Goal: Contribute content: Add original content to the website for others to see

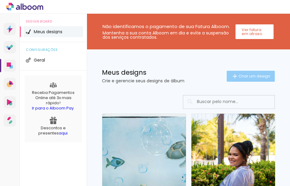
click at [249, 77] on span "Criar um design" at bounding box center [255, 76] width 32 height 4
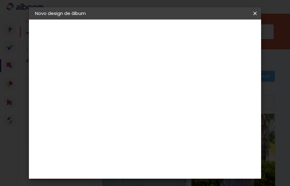
click at [135, 81] on input at bounding box center [135, 81] width 0 height 9
type input "teo"
click at [0, 0] on slot "Avançar" at bounding box center [0, 0] width 0 height 0
click at [0, 0] on slot "Tamanho Livre" at bounding box center [0, 0] width 0 height 0
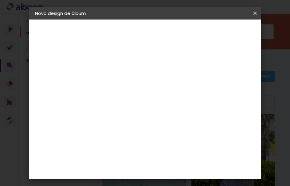
click at [233, 36] on paper-button "Avançar" at bounding box center [234, 32] width 30 height 10
click at [184, 118] on input "60" at bounding box center [181, 117] width 16 height 9
type input "40"
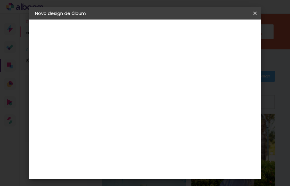
click at [242, 33] on div "Voltar Avançar" at bounding box center [218, 32] width 61 height 10
click at [0, 0] on slot "Tamanho Livre" at bounding box center [0, 0] width 0 height 0
click at [237, 27] on paper-button "Avançar" at bounding box center [234, 32] width 30 height 10
click at [221, 35] on span "Iniciar design" at bounding box center [214, 34] width 14 height 9
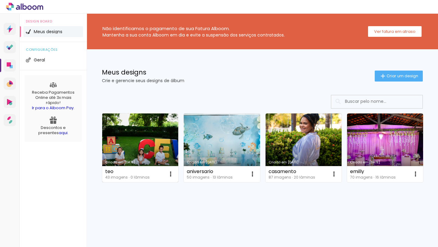
click at [151, 123] on link "Criado em [DATE]" at bounding box center [140, 148] width 76 height 69
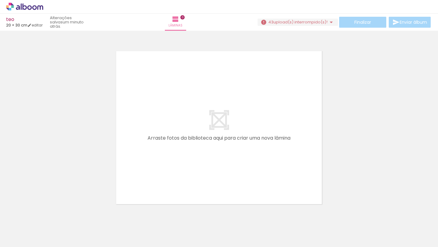
scroll to position [0, 926]
drag, startPoint x: 161, startPoint y: 228, endPoint x: 164, endPoint y: 146, distance: 81.9
click at [164, 146] on quentale-workspace at bounding box center [219, 123] width 438 height 247
drag, startPoint x: 159, startPoint y: 227, endPoint x: 166, endPoint y: 91, distance: 135.6
click at [166, 91] on quentale-workspace at bounding box center [219, 123] width 438 height 247
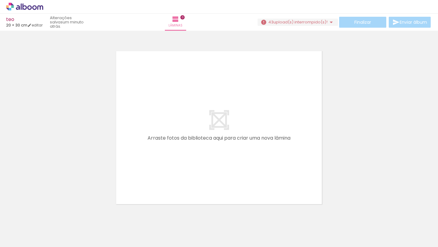
click at [50, 224] on iron-horizontal-list at bounding box center [44, 228] width 12 height 38
click at [50, 233] on iron-horizontal-list at bounding box center [44, 228] width 12 height 38
drag, startPoint x: 169, startPoint y: 220, endPoint x: 180, endPoint y: 183, distance: 39.5
click at [178, 192] on quentale-workspace at bounding box center [219, 123] width 438 height 247
click at [202, 144] on quentale-layouter at bounding box center [219, 127] width 211 height 159
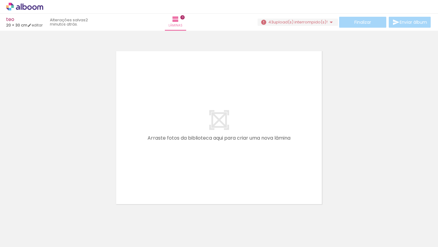
click at [329, 22] on iron-icon at bounding box center [331, 22] width 7 height 7
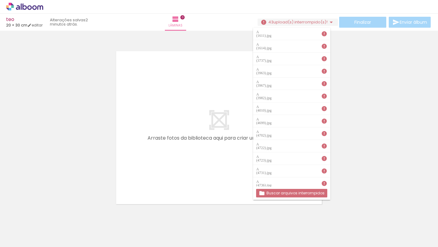
click at [0, 0] on slot "Buscar arquivos interrompidos" at bounding box center [0, 0] width 0 height 0
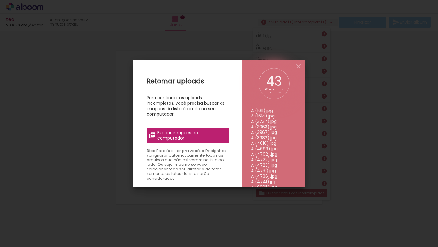
click at [191, 133] on span "Buscar imagens no computador" at bounding box center [191, 135] width 68 height 11
click at [0, 0] on input "file" at bounding box center [0, 0] width 0 height 0
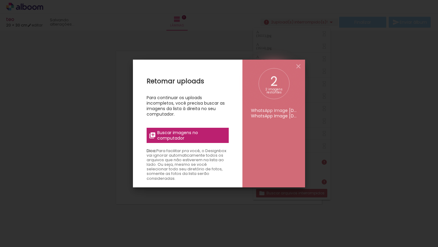
click at [191, 134] on span "Buscar imagens no computador" at bounding box center [191, 135] width 68 height 11
click at [0, 0] on input "file" at bounding box center [0, 0] width 0 height 0
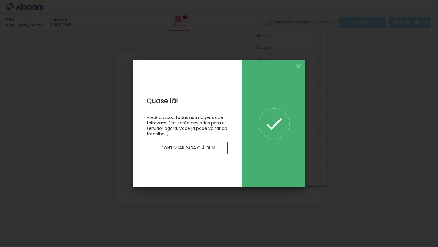
click at [373, 123] on iron-overlay-backdrop at bounding box center [219, 123] width 438 height 247
click at [0, 0] on slot "Continuar para o álbum" at bounding box center [0, 0] width 0 height 0
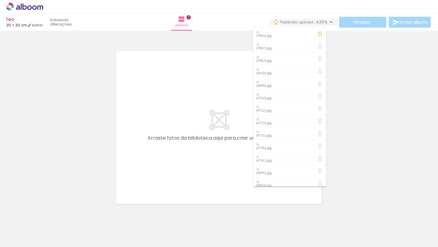
scroll to position [0, 336]
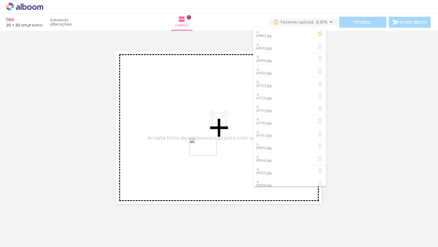
drag, startPoint x: 210, startPoint y: 230, endPoint x: 208, endPoint y: 156, distance: 74.0
click at [208, 156] on quentale-workspace at bounding box center [219, 123] width 438 height 247
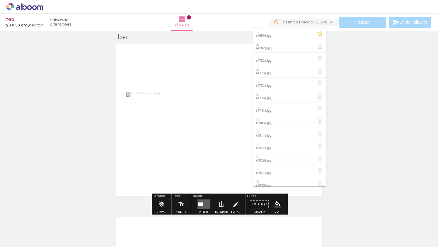
scroll to position [0, 373]
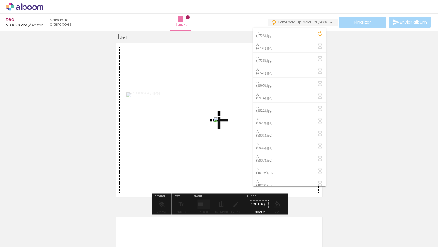
drag, startPoint x: 306, startPoint y: 231, endPoint x: 231, endPoint y: 135, distance: 121.6
click at [231, 135] on quentale-workspace at bounding box center [219, 123] width 438 height 247
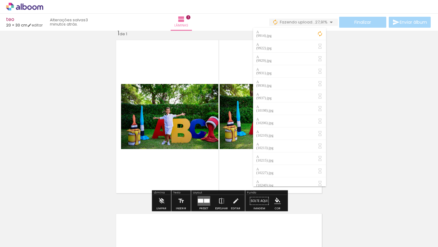
scroll to position [5, 0]
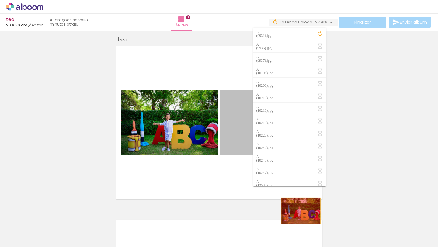
drag, startPoint x: 245, startPoint y: 138, endPoint x: 315, endPoint y: 233, distance: 118.6
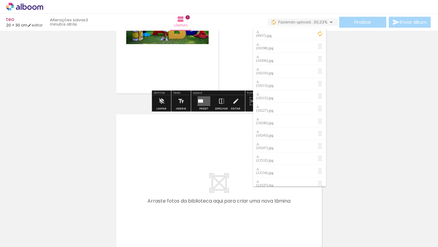
scroll to position [125, 0]
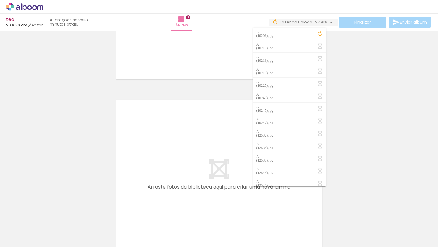
click at [330, 22] on iron-icon at bounding box center [331, 22] width 7 height 7
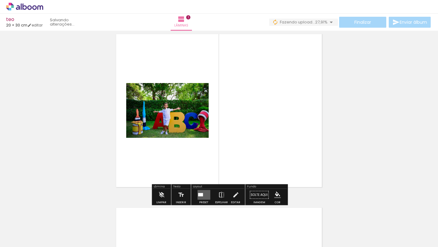
scroll to position [16, 0]
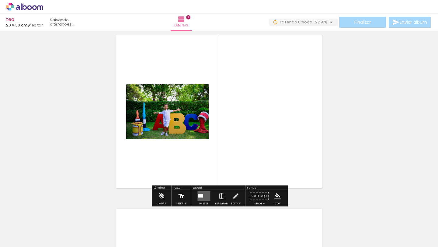
click at [204, 198] on quentale-layouter at bounding box center [204, 196] width 13 height 10
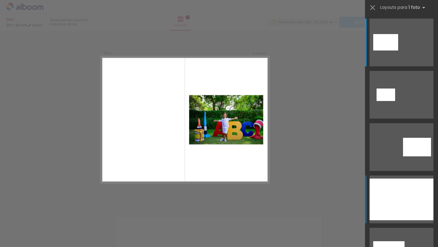
scroll to position [8, 0]
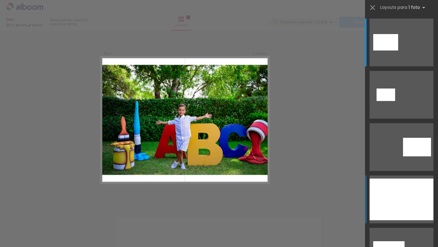
click at [397, 194] on div at bounding box center [402, 200] width 64 height 42
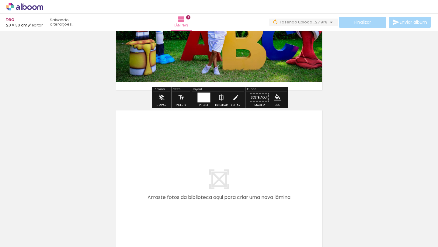
scroll to position [148, 0]
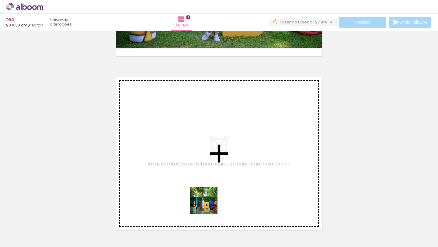
drag, startPoint x: 211, startPoint y: 220, endPoint x: 204, endPoint y: 163, distance: 57.7
click at [204, 163] on quentale-workspace at bounding box center [219, 123] width 438 height 247
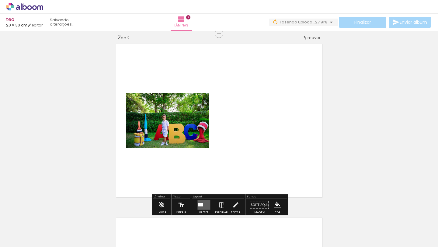
scroll to position [181, 0]
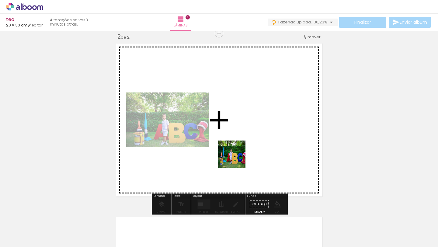
drag, startPoint x: 233, startPoint y: 218, endPoint x: 242, endPoint y: 136, distance: 83.0
click at [242, 136] on quentale-workspace at bounding box center [219, 123] width 438 height 247
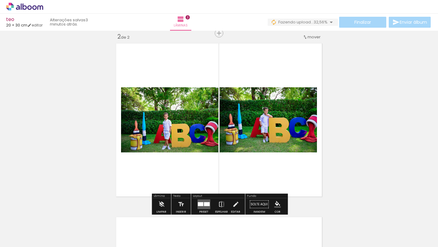
scroll to position [261, 0]
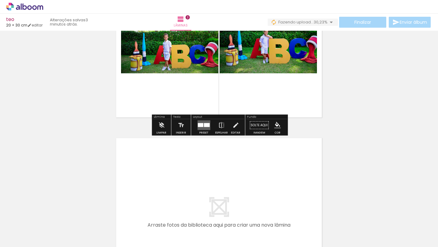
drag, startPoint x: 263, startPoint y: 227, endPoint x: 251, endPoint y: 190, distance: 39.0
click at [251, 190] on quentale-workspace at bounding box center [219, 123] width 438 height 247
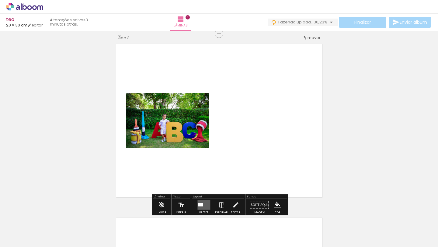
scroll to position [355, 0]
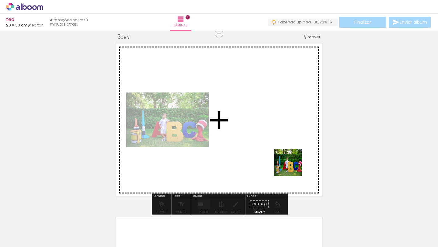
drag, startPoint x: 299, startPoint y: 230, endPoint x: 292, endPoint y: 153, distance: 77.9
click at [292, 153] on quentale-workspace at bounding box center [219, 123] width 438 height 247
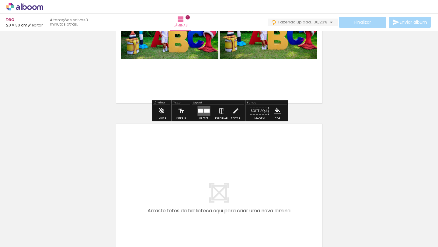
scroll to position [452, 0]
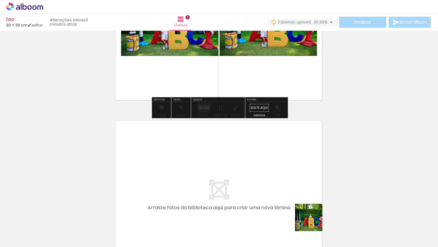
drag, startPoint x: 332, startPoint y: 231, endPoint x: 236, endPoint y: 185, distance: 107.1
click at [236, 185] on quentale-workspace at bounding box center [219, 123] width 438 height 247
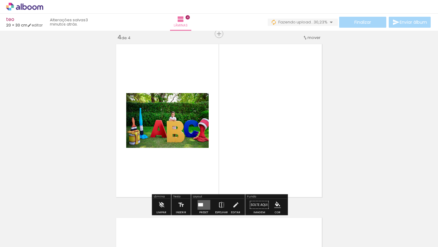
scroll to position [529, 0]
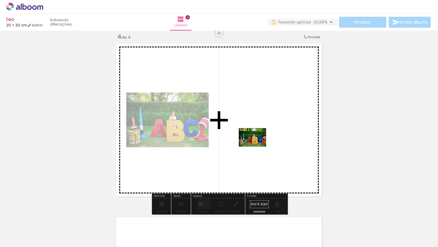
drag, startPoint x: 358, startPoint y: 226, endPoint x: 257, endPoint y: 146, distance: 128.4
click at [257, 146] on quentale-workspace at bounding box center [219, 123] width 438 height 247
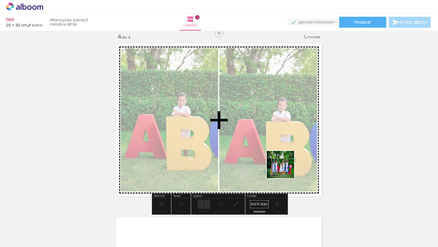
drag, startPoint x: 405, startPoint y: 231, endPoint x: 285, endPoint y: 169, distance: 134.6
click at [285, 169] on quentale-workspace at bounding box center [219, 123] width 438 height 247
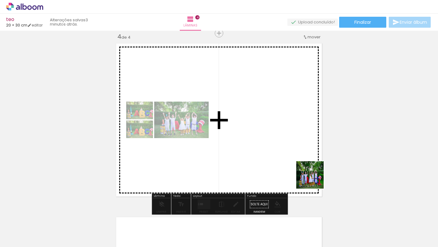
drag, startPoint x: 426, startPoint y: 228, endPoint x: 252, endPoint y: 167, distance: 184.7
click at [252, 167] on quentale-workspace at bounding box center [219, 123] width 438 height 247
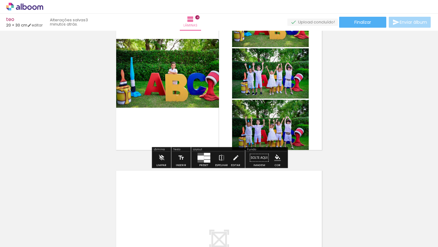
scroll to position [599, 0]
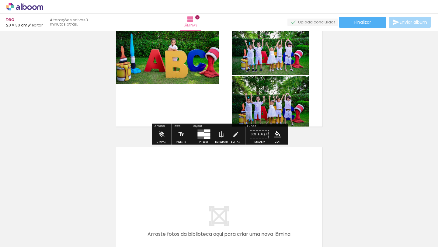
click at [205, 131] on div at bounding box center [207, 131] width 6 height 3
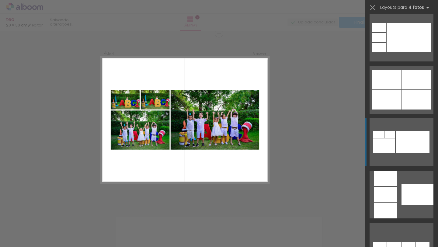
scroll to position [426, 0]
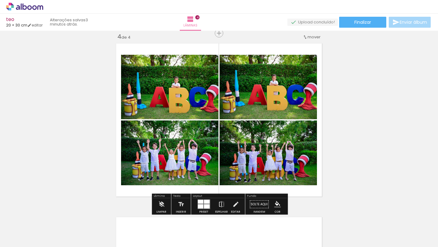
click at [204, 206] on div at bounding box center [207, 207] width 6 height 4
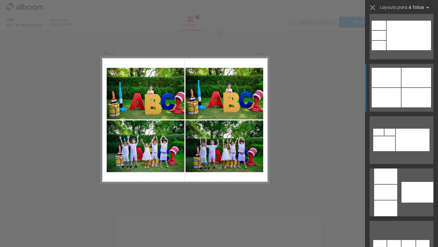
scroll to position [471, 0]
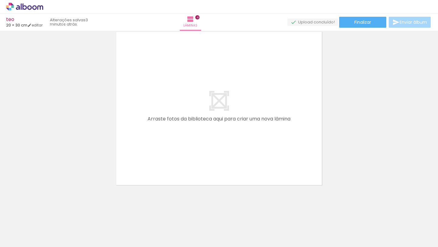
scroll to position [0, 542]
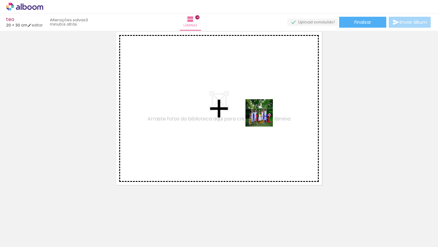
drag, startPoint x: 301, startPoint y: 234, endPoint x: 264, endPoint y: 117, distance: 122.4
click at [264, 117] on quentale-workspace at bounding box center [219, 123] width 438 height 247
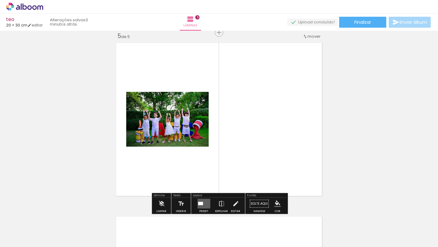
scroll to position [703, 0]
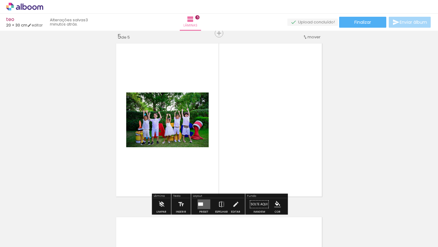
drag, startPoint x: 335, startPoint y: 224, endPoint x: 274, endPoint y: 125, distance: 116.1
click at [274, 125] on quentale-workspace at bounding box center [219, 123] width 438 height 247
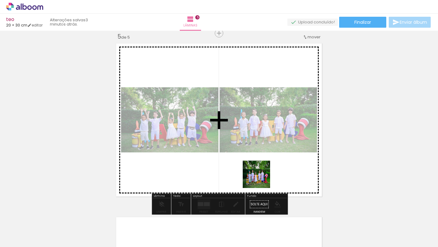
drag, startPoint x: 366, startPoint y: 224, endPoint x: 259, endPoint y: 178, distance: 116.7
click at [259, 178] on quentale-workspace at bounding box center [219, 123] width 438 height 247
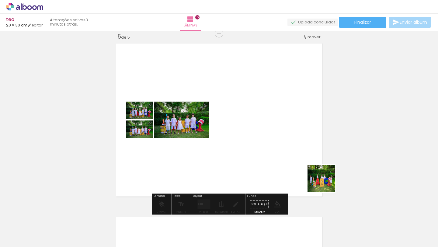
drag, startPoint x: 403, startPoint y: 228, endPoint x: 285, endPoint y: 154, distance: 139.9
click at [285, 154] on quentale-workspace at bounding box center [219, 123] width 438 height 247
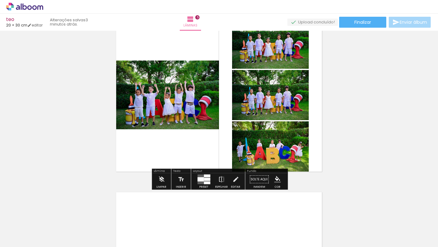
scroll to position [736, 0]
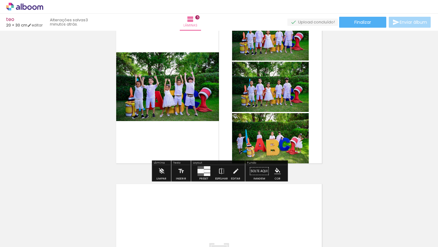
click at [202, 170] on div at bounding box center [201, 171] width 6 height 4
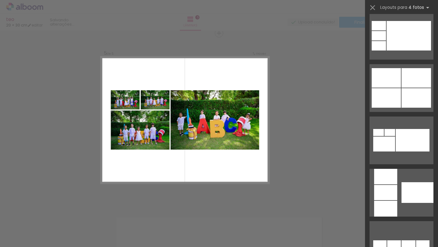
scroll to position [425, 0]
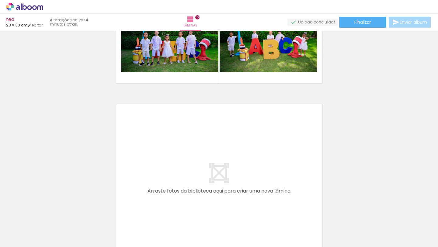
scroll to position [0, 712]
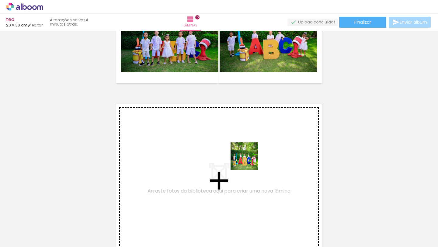
drag, startPoint x: 271, startPoint y: 229, endPoint x: 246, endPoint y: 151, distance: 82.1
click at [246, 151] on quentale-workspace at bounding box center [219, 123] width 438 height 247
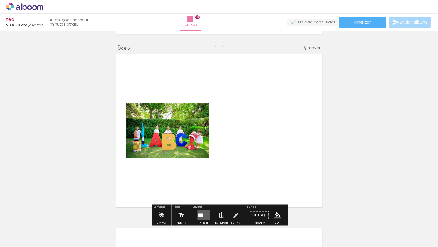
scroll to position [877, 0]
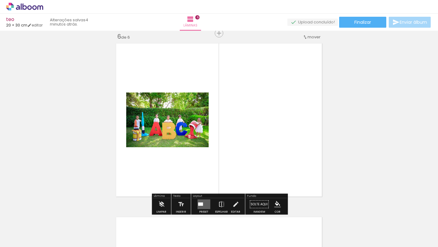
click at [275, 152] on quentale-workspace at bounding box center [219, 123] width 438 height 247
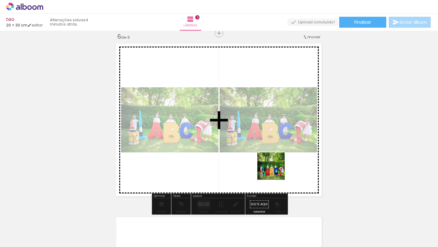
drag, startPoint x: 345, startPoint y: 233, endPoint x: 276, endPoint y: 171, distance: 93.3
click at [276, 171] on quentale-workspace at bounding box center [219, 123] width 438 height 247
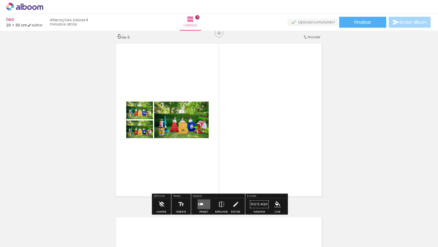
scroll to position [0, 837]
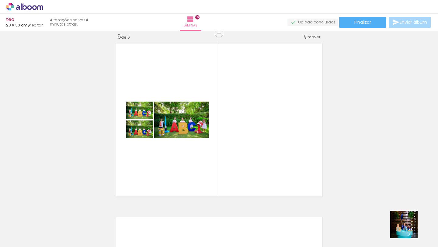
drag, startPoint x: 417, startPoint y: 233, endPoint x: 270, endPoint y: 166, distance: 161.5
click at [270, 166] on quentale-workspace at bounding box center [219, 123] width 438 height 247
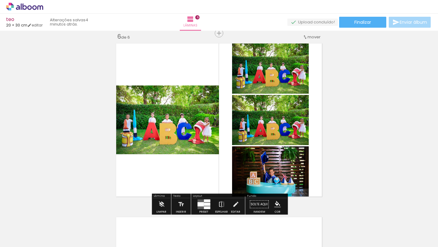
click at [206, 201] on div at bounding box center [207, 201] width 6 height 3
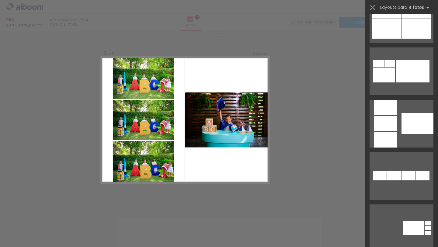
scroll to position [495, 0]
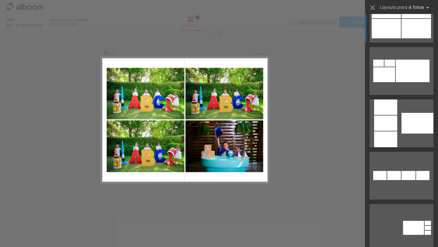
click at [425, 221] on div at bounding box center [428, 223] width 6 height 4
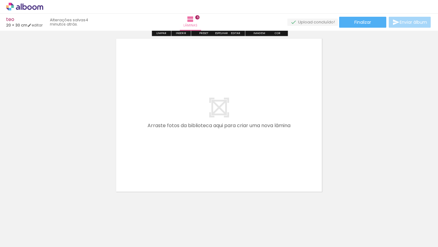
scroll to position [1062, 0]
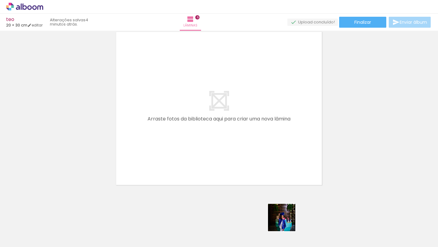
drag, startPoint x: 289, startPoint y: 233, endPoint x: 264, endPoint y: 140, distance: 95.6
click at [264, 140] on quentale-workspace at bounding box center [219, 123] width 438 height 247
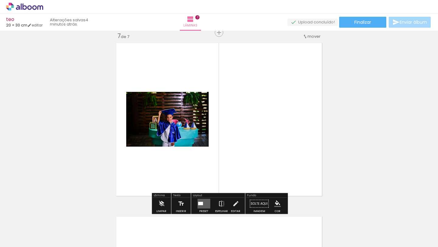
scroll to position [1050, 0]
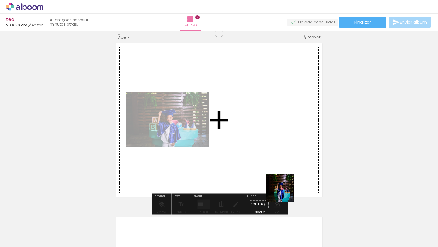
drag, startPoint x: 321, startPoint y: 224, endPoint x: 235, endPoint y: 147, distance: 115.1
click at [235, 147] on quentale-workspace at bounding box center [219, 123] width 438 height 247
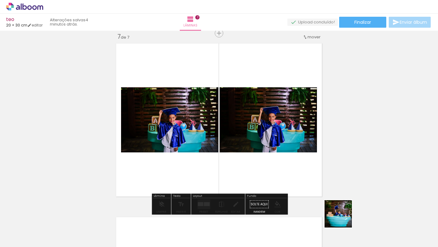
drag, startPoint x: 351, startPoint y: 228, endPoint x: 271, endPoint y: 135, distance: 122.2
click at [271, 135] on quentale-workspace at bounding box center [219, 123] width 438 height 247
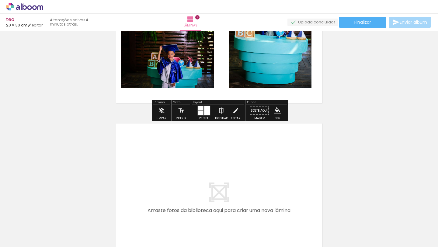
scroll to position [1145, 0]
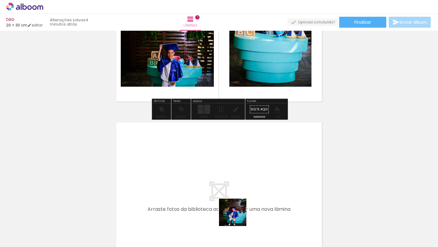
drag, startPoint x: 243, startPoint y: 226, endPoint x: 214, endPoint y: 173, distance: 60.7
click at [214, 173] on quentale-workspace at bounding box center [219, 123] width 438 height 247
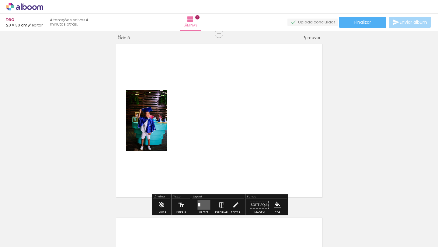
scroll to position [1224, 0]
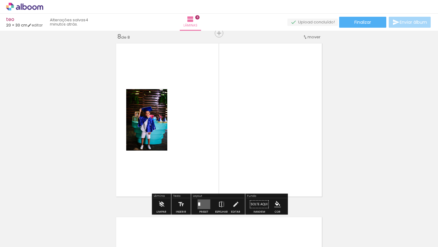
drag, startPoint x: 381, startPoint y: 228, endPoint x: 263, endPoint y: 131, distance: 152.5
click at [263, 131] on quentale-workspace at bounding box center [219, 123] width 438 height 247
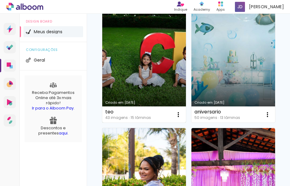
scroll to position [134, 0]
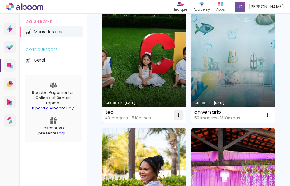
click at [180, 116] on iron-icon at bounding box center [178, 114] width 7 height 7
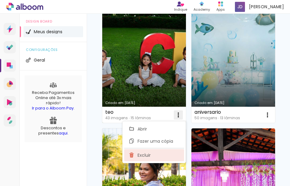
click at [155, 152] on paper-item "Excluir" at bounding box center [154, 155] width 60 height 12
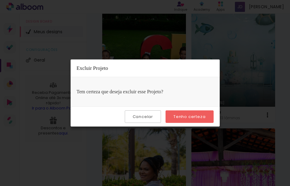
click at [0, 0] on slot "Tenho certeza" at bounding box center [0, 0] width 0 height 0
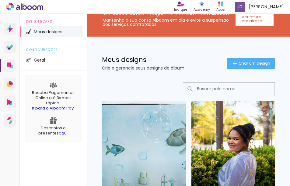
scroll to position [0, 0]
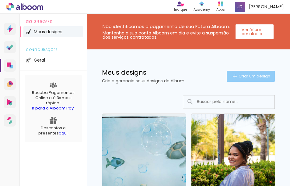
click at [257, 78] on span "Criar um design" at bounding box center [255, 76] width 32 height 4
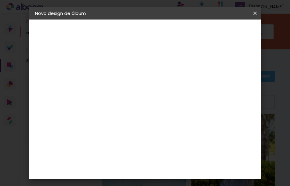
click at [135, 81] on input at bounding box center [135, 81] width 0 height 9
type input "teo"
click at [0, 0] on slot "Avançar" at bounding box center [0, 0] width 0 height 0
click at [221, 88] on paper-item "Tamanho Livre" at bounding box center [219, 92] width 58 height 13
click at [0, 0] on slot "Tamanho Livre" at bounding box center [0, 0] width 0 height 0
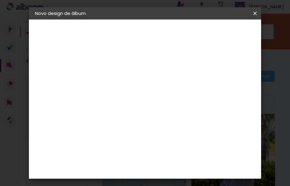
click at [0, 0] on slot "Avançar" at bounding box center [0, 0] width 0 height 0
click at [183, 172] on input "60" at bounding box center [181, 174] width 16 height 9
type input "40"
type paper-input "40"
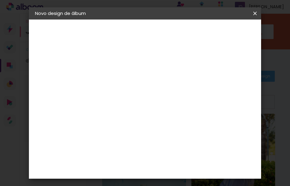
click at [221, 30] on span "Iniciar design" at bounding box center [214, 34] width 14 height 9
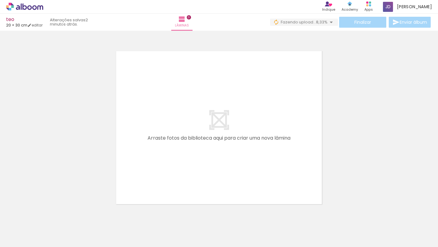
click at [290, 175] on quentale-layouter at bounding box center [219, 127] width 211 height 159
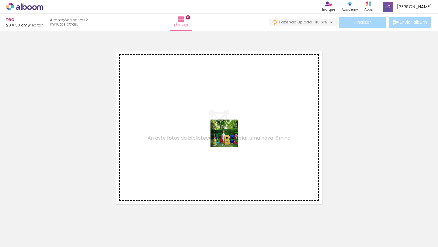
drag, startPoint x: 211, startPoint y: 231, endPoint x: 229, endPoint y: 138, distance: 95.1
click at [229, 138] on quentale-workspace at bounding box center [219, 123] width 438 height 247
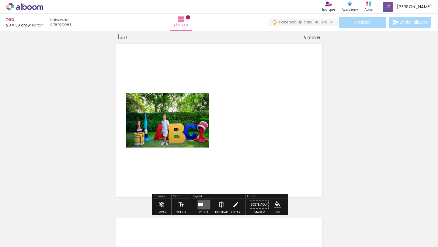
scroll to position [8, 0]
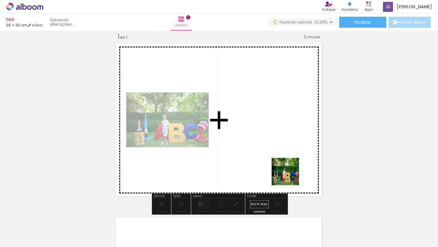
drag, startPoint x: 289, startPoint y: 229, endPoint x: 295, endPoint y: 130, distance: 100.0
click at [290, 130] on quentale-workspace at bounding box center [219, 123] width 438 height 247
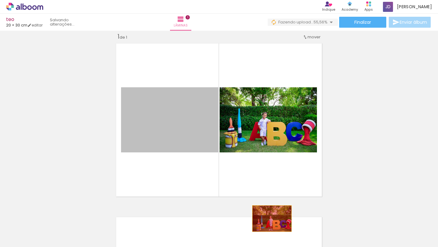
drag, startPoint x: 180, startPoint y: 124, endPoint x: 274, endPoint y: 220, distance: 134.1
click at [274, 185] on quentale-workspace at bounding box center [219, 123] width 438 height 247
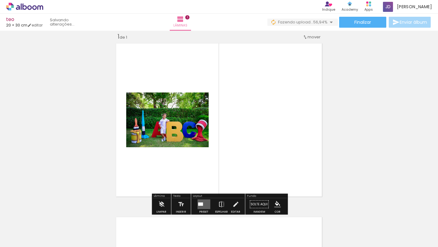
click at [201, 185] on div at bounding box center [200, 204] width 5 height 3
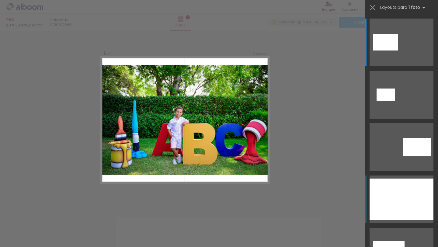
click at [290, 185] on div at bounding box center [402, 200] width 64 height 42
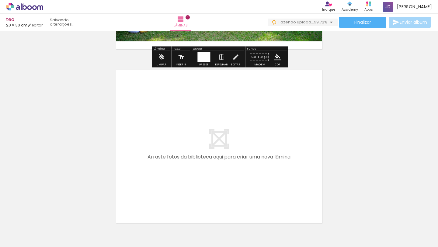
scroll to position [155, 0]
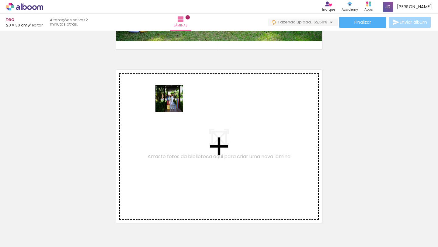
drag, startPoint x: 150, startPoint y: 229, endPoint x: 175, endPoint y: 100, distance: 131.4
click at [175, 100] on quentale-workspace at bounding box center [219, 123] width 438 height 247
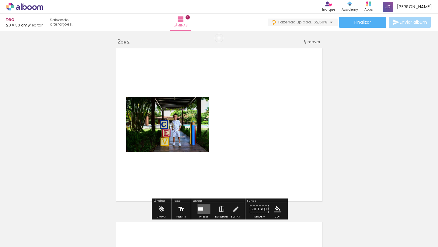
scroll to position [181, 0]
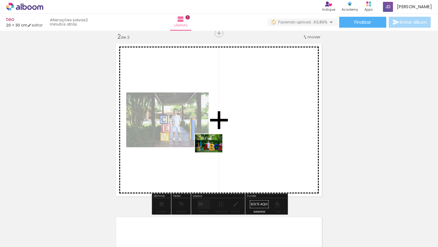
drag, startPoint x: 178, startPoint y: 226, endPoint x: 213, endPoint y: 152, distance: 82.1
click at [213, 152] on quentale-workspace at bounding box center [219, 123] width 438 height 247
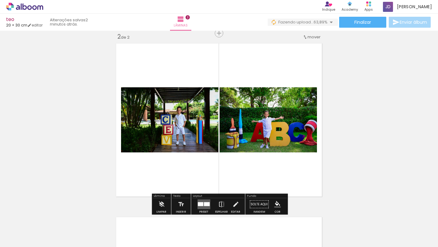
scroll to position [0, 534]
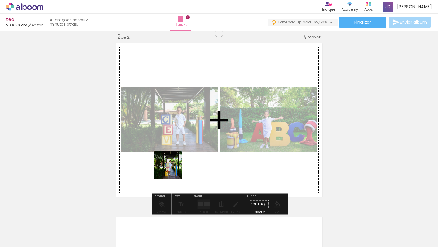
drag, startPoint x: 115, startPoint y: 228, endPoint x: 176, endPoint y: 168, distance: 85.7
click at [176, 168] on quentale-workspace at bounding box center [219, 123] width 438 height 247
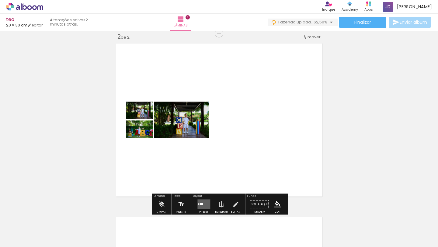
scroll to position [0, 394]
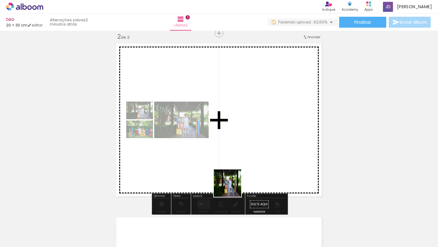
drag, startPoint x: 212, startPoint y: 229, endPoint x: 259, endPoint y: 144, distance: 97.6
click at [259, 144] on quentale-workspace at bounding box center [219, 123] width 438 height 247
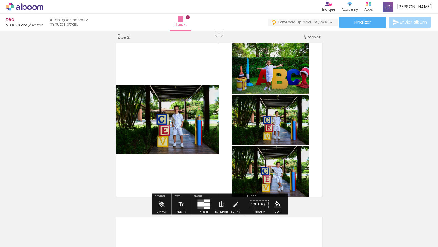
click at [202, 185] on quentale-layouter at bounding box center [204, 205] width 13 height 10
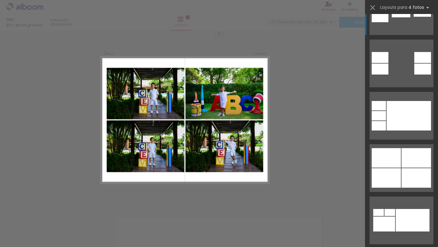
scroll to position [357, 0]
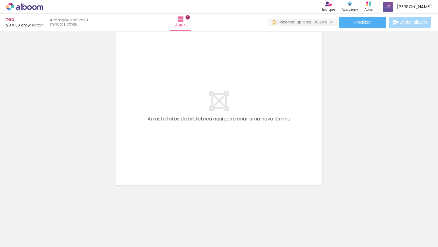
scroll to position [0, 88]
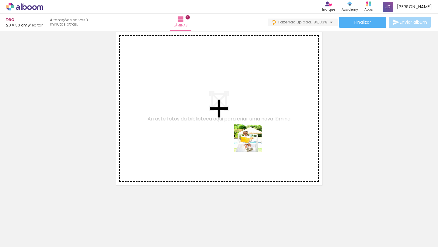
drag, startPoint x: 317, startPoint y: 229, endPoint x: 244, endPoint y: 134, distance: 119.8
click at [244, 134] on quentale-workspace at bounding box center [219, 123] width 438 height 247
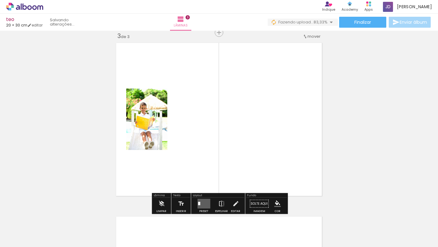
scroll to position [355, 0]
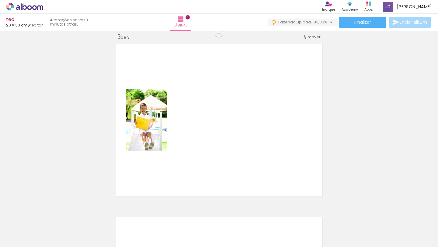
click at [16, 185] on div at bounding box center [7, 226] width 18 height 27
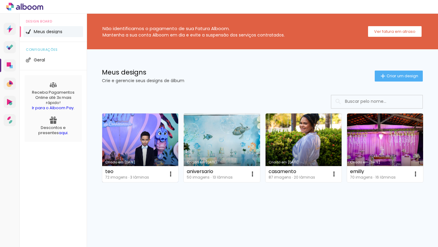
click at [154, 140] on link "Criado em [DATE]" at bounding box center [140, 148] width 76 height 69
click at [132, 149] on link "Criado em [DATE]" at bounding box center [140, 148] width 76 height 69
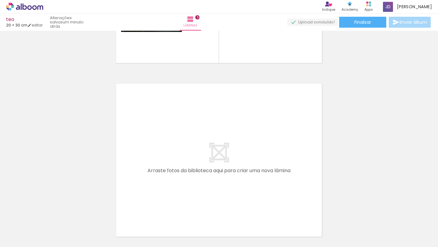
scroll to position [0, 2065]
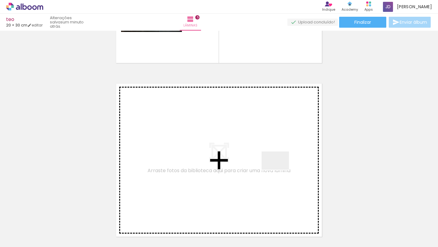
drag, startPoint x: 352, startPoint y: 230, endPoint x: 268, endPoint y: 158, distance: 110.3
click at [268, 158] on quentale-workspace at bounding box center [219, 123] width 438 height 247
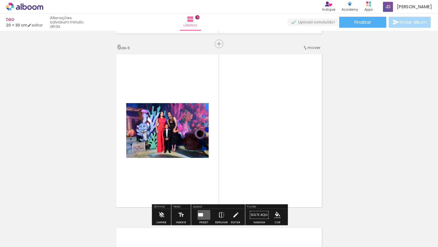
scroll to position [877, 0]
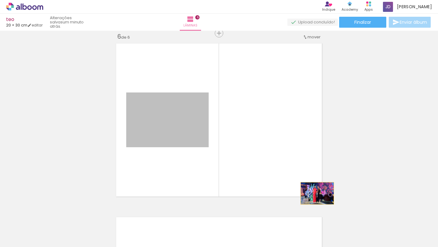
drag, startPoint x: 178, startPoint y: 118, endPoint x: 327, endPoint y: 199, distance: 169.8
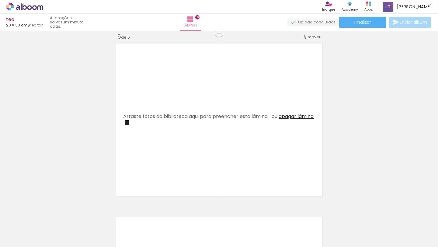
scroll to position [0, 1942]
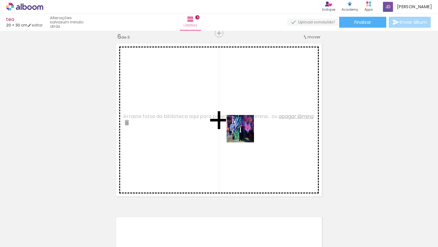
drag, startPoint x: 337, startPoint y: 231, endPoint x: 242, endPoint y: 128, distance: 140.6
click at [242, 128] on quentale-workspace at bounding box center [219, 123] width 438 height 247
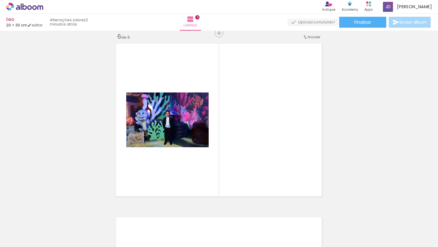
scroll to position [0, 2068]
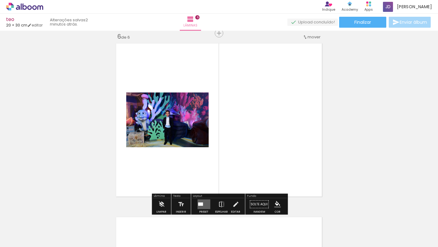
click at [203, 203] on quentale-layouter at bounding box center [204, 205] width 13 height 10
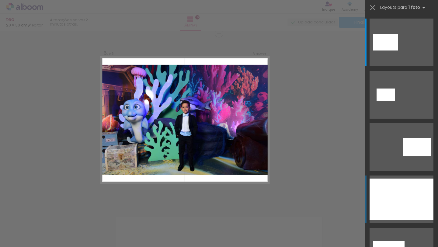
click at [398, 191] on div at bounding box center [402, 200] width 64 height 42
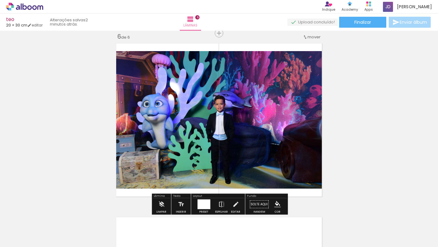
click at [205, 203] on div at bounding box center [204, 205] width 13 height 10
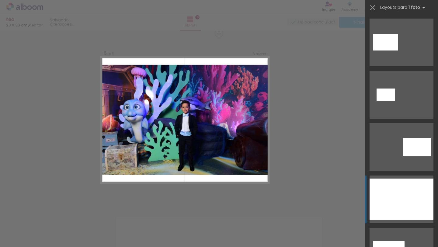
scroll to position [157, 0]
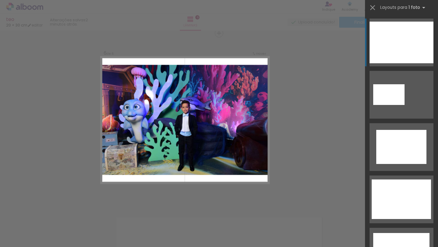
click at [393, 60] on div at bounding box center [402, 43] width 64 height 42
click at [391, 60] on div at bounding box center [402, 43] width 64 height 42
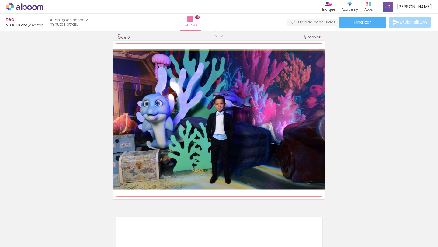
drag, startPoint x: 266, startPoint y: 115, endPoint x: 276, endPoint y: 115, distance: 10.4
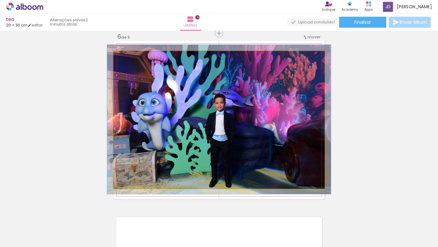
type paper-slider "106"
click at [131, 55] on div at bounding box center [128, 57] width 5 height 5
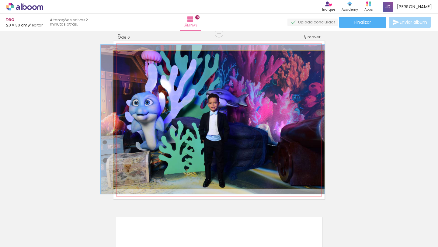
drag, startPoint x: 230, startPoint y: 123, endPoint x: 221, endPoint y: 123, distance: 8.5
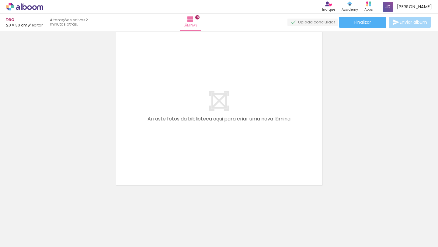
scroll to position [0, 2020]
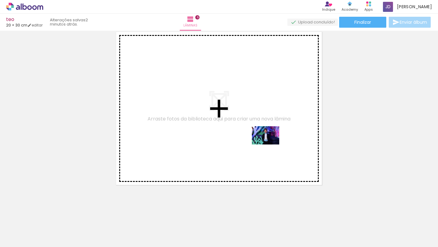
drag, startPoint x: 292, startPoint y: 230, endPoint x: 270, endPoint y: 145, distance: 88.5
click at [270, 145] on quentale-workspace at bounding box center [219, 123] width 438 height 247
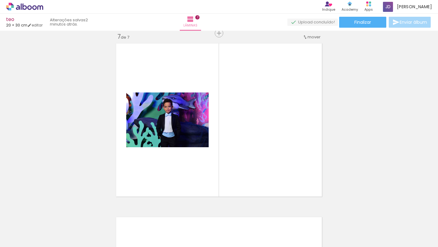
scroll to position [0, 0]
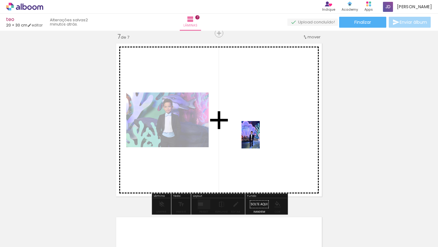
drag, startPoint x: 68, startPoint y: 226, endPoint x: 260, endPoint y: 139, distance: 210.9
click at [260, 139] on quentale-workspace at bounding box center [219, 123] width 438 height 247
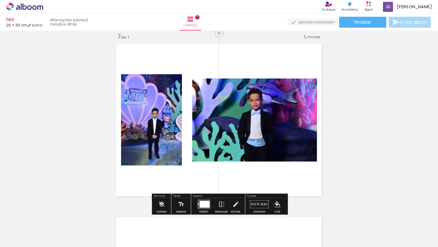
click at [204, 203] on div at bounding box center [205, 204] width 10 height 7
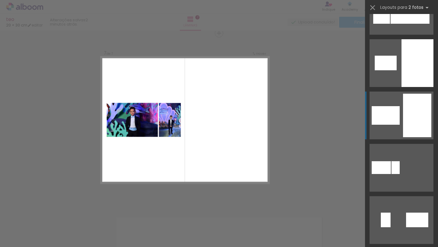
scroll to position [96, 0]
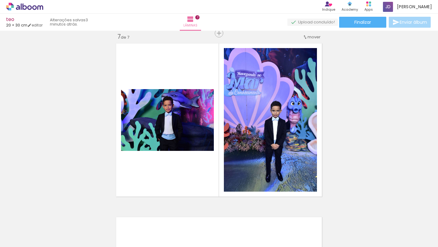
scroll to position [0, 1532]
drag, startPoint x: 108, startPoint y: 247, endPoint x: 340, endPoint y: 240, distance: 231.7
click at [50, 240] on iron-horizontal-list at bounding box center [44, 228] width 12 height 38
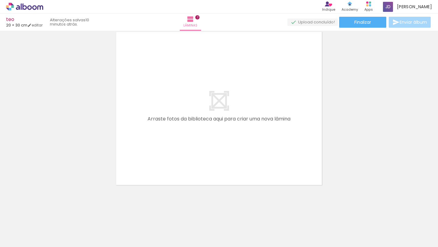
scroll to position [0, 1391]
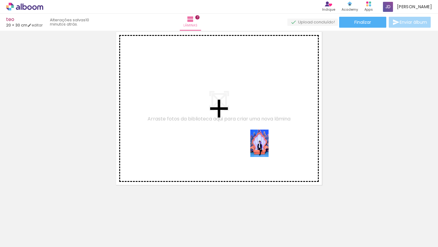
drag, startPoint x: 341, startPoint y: 229, endPoint x: 269, endPoint y: 148, distance: 108.9
click at [269, 148] on quentale-workspace at bounding box center [219, 123] width 438 height 247
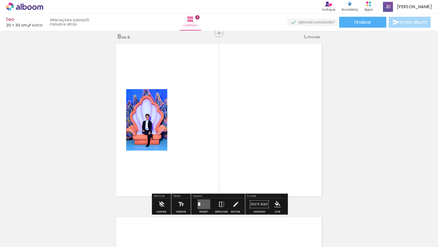
scroll to position [1224, 0]
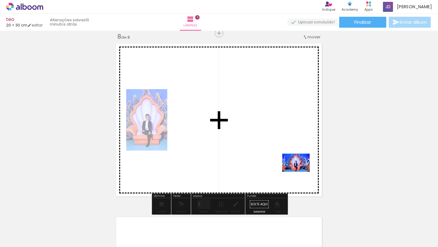
drag, startPoint x: 377, startPoint y: 228, endPoint x: 299, endPoint y: 170, distance: 96.7
click at [299, 170] on quentale-workspace at bounding box center [219, 123] width 438 height 247
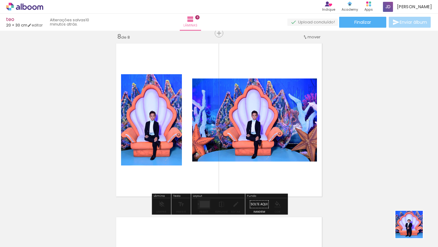
drag, startPoint x: 416, startPoint y: 230, endPoint x: 292, endPoint y: 170, distance: 137.5
click at [294, 171] on quentale-workspace at bounding box center [219, 123] width 438 height 247
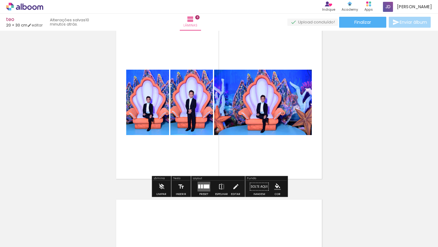
scroll to position [1267, 0]
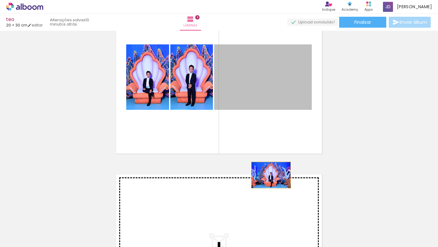
drag, startPoint x: 274, startPoint y: 78, endPoint x: 268, endPoint y: 184, distance: 106.7
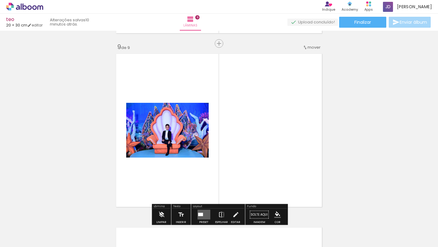
scroll to position [1398, 0]
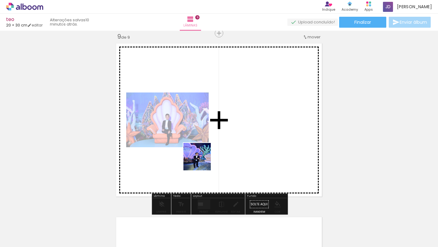
drag, startPoint x: 100, startPoint y: 222, endPoint x: 257, endPoint y: 135, distance: 178.7
click at [257, 135] on quentale-workspace at bounding box center [219, 123] width 438 height 247
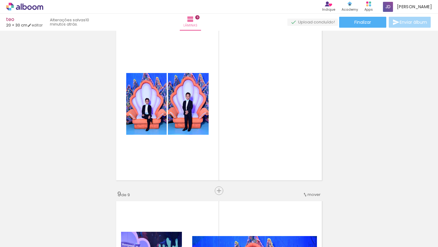
scroll to position [1228, 0]
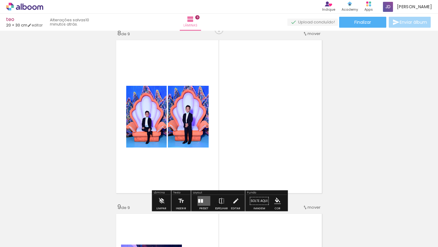
click at [205, 202] on quentale-layouter at bounding box center [204, 201] width 13 height 10
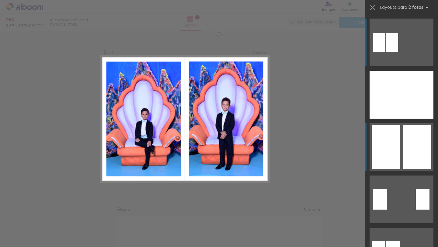
scroll to position [1224, 0]
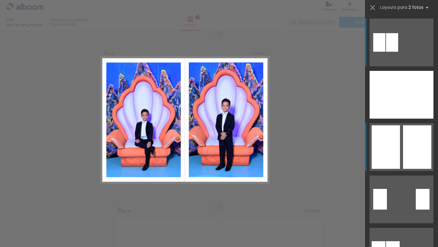
click at [398, 52] on div at bounding box center [392, 42] width 12 height 19
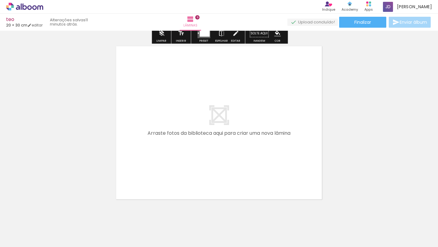
scroll to position [1583, 0]
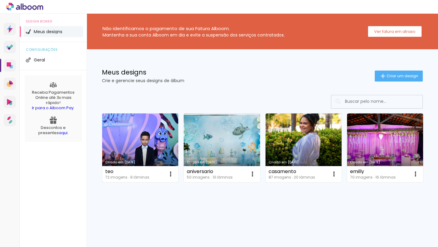
click at [154, 148] on link "Criado em [DATE]" at bounding box center [140, 148] width 76 height 69
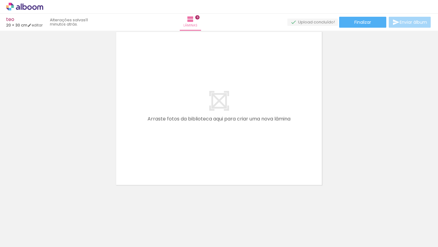
scroll to position [0, 1691]
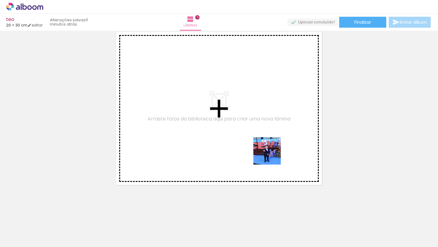
drag, startPoint x: 282, startPoint y: 228, endPoint x: 271, endPoint y: 135, distance: 94.3
click at [271, 135] on quentale-workspace at bounding box center [219, 123] width 438 height 247
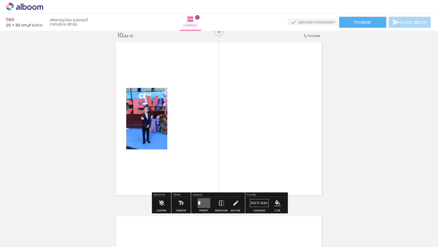
scroll to position [1572, 0]
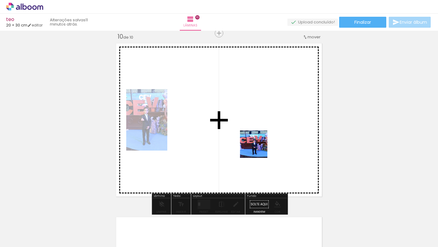
drag, startPoint x: 255, startPoint y: 223, endPoint x: 259, endPoint y: 143, distance: 79.8
click at [259, 143] on quentale-workspace at bounding box center [219, 123] width 438 height 247
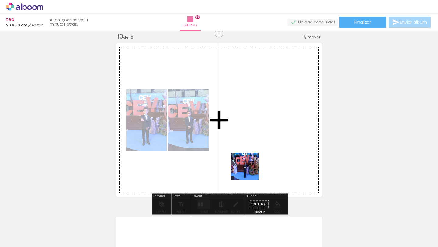
drag, startPoint x: 215, startPoint y: 233, endPoint x: 254, endPoint y: 166, distance: 77.6
click at [254, 166] on quentale-workspace at bounding box center [219, 123] width 438 height 247
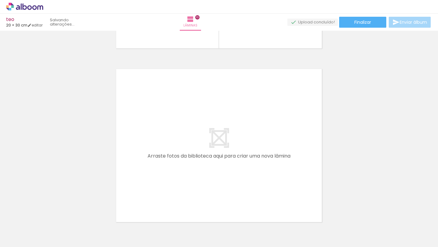
scroll to position [0, 1895]
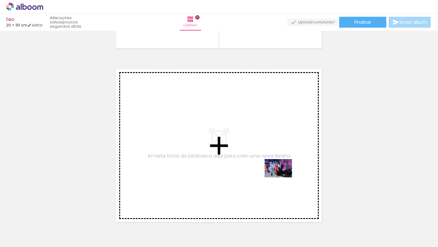
drag, startPoint x: 356, startPoint y: 227, endPoint x: 283, endPoint y: 177, distance: 88.5
click at [283, 177] on quentale-workspace at bounding box center [219, 123] width 438 height 247
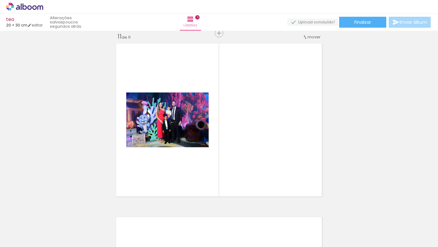
scroll to position [0, 63]
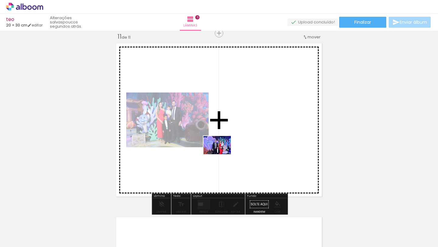
drag, startPoint x: 70, startPoint y: 226, endPoint x: 222, endPoint y: 154, distance: 167.7
click at [222, 154] on quentale-workspace at bounding box center [219, 123] width 438 height 247
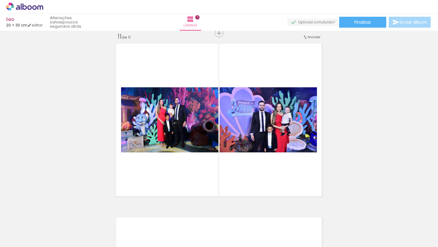
scroll to position [0, 1543]
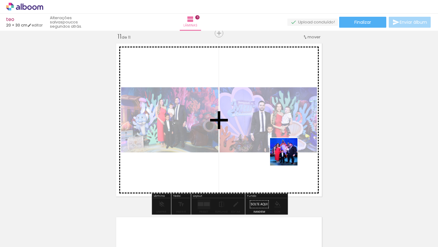
drag, startPoint x: 290, startPoint y: 227, endPoint x: 289, endPoint y: 156, distance: 70.3
click at [289, 156] on quentale-workspace at bounding box center [219, 123] width 438 height 247
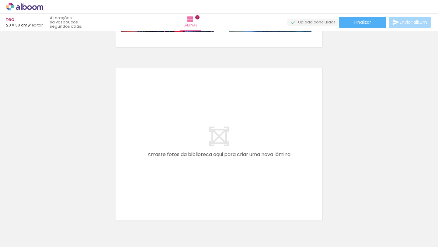
scroll to position [0, 1884]
drag, startPoint x: 125, startPoint y: 231, endPoint x: 156, endPoint y: 169, distance: 69.0
click at [156, 169] on quentale-workspace at bounding box center [219, 123] width 438 height 247
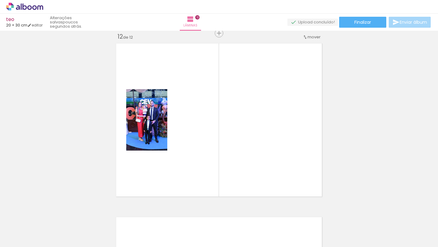
scroll to position [0, 2068]
